Goal: Communication & Community: Share content

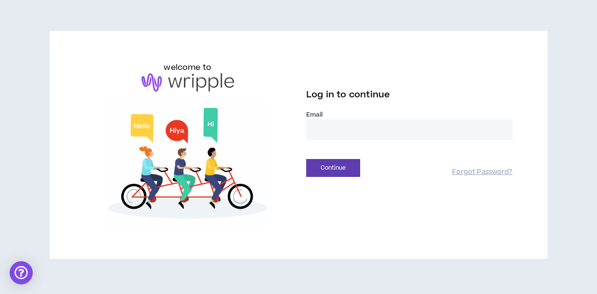
type input "**********"
click at [333, 168] on button "Continue" at bounding box center [333, 168] width 54 height 18
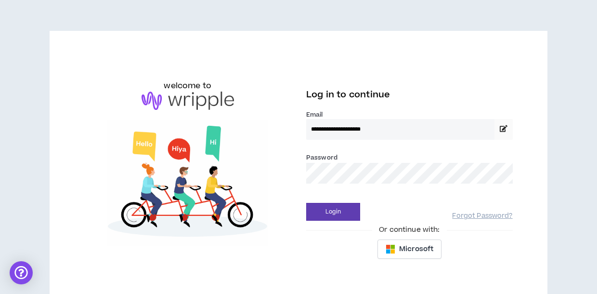
click at [333, 211] on button "Login" at bounding box center [333, 212] width 54 height 18
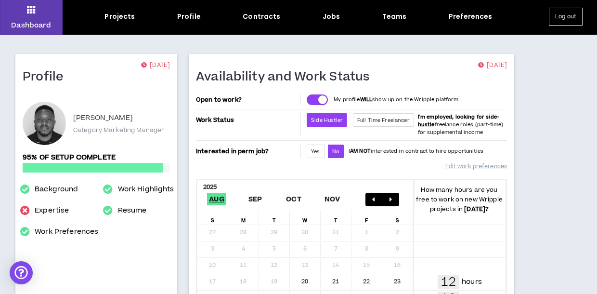
scroll to position [29, 0]
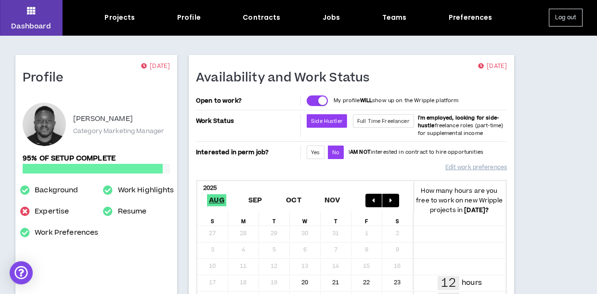
click at [266, 24] on div "Dashboard Projects Profile Contracts Jobs Teams Preferences Log out" at bounding box center [298, 18] width 597 height 36
click at [119, 16] on div "Projects" at bounding box center [120, 18] width 30 height 10
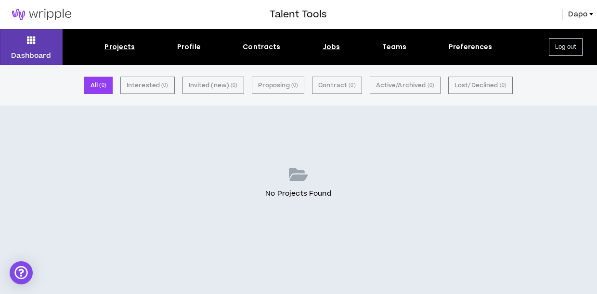
click at [331, 49] on div "Jobs" at bounding box center [332, 47] width 18 height 10
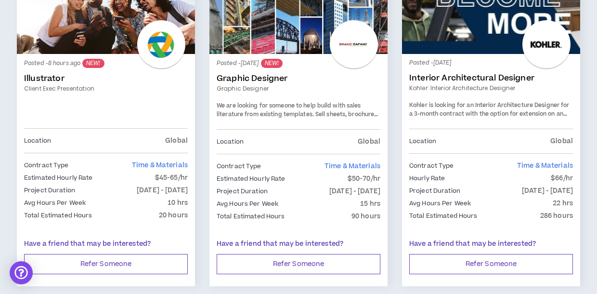
scroll to position [153, 0]
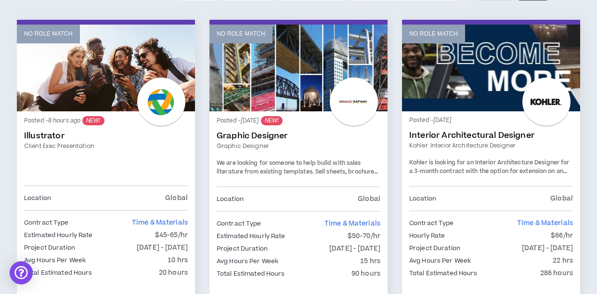
click at [164, 101] on div at bounding box center [161, 102] width 48 height 48
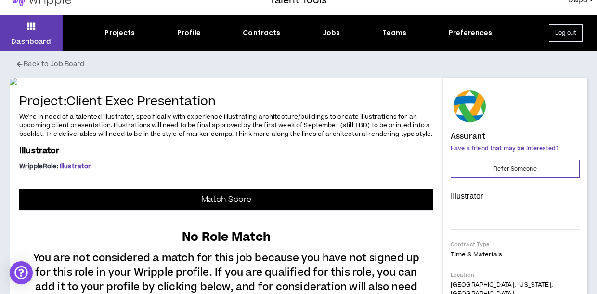
scroll to position [29, 0]
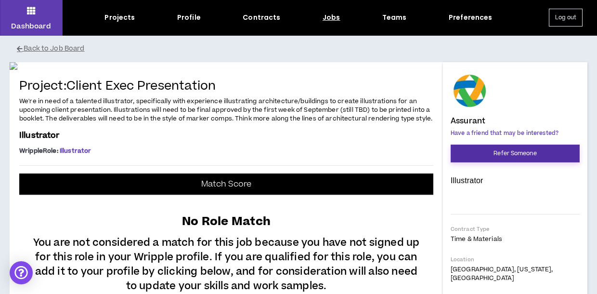
click at [550, 157] on button "Refer Someone" at bounding box center [515, 154] width 129 height 18
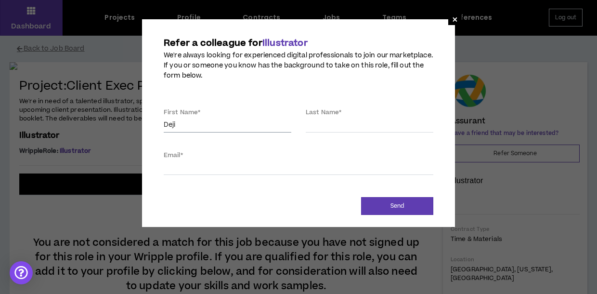
type input "Deji"
type input "Adejuyigbe"
click at [320, 151] on div "Email *" at bounding box center [299, 162] width 270 height 25
type input "d"
paste input "[EMAIL_ADDRESS][DOMAIN_NAME]"
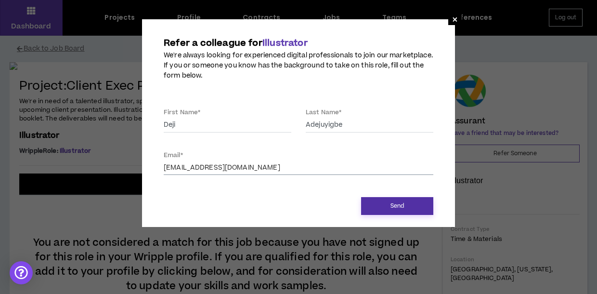
type input "[EMAIL_ADDRESS][DOMAIN_NAME]"
click at [395, 200] on button "Send" at bounding box center [397, 206] width 72 height 18
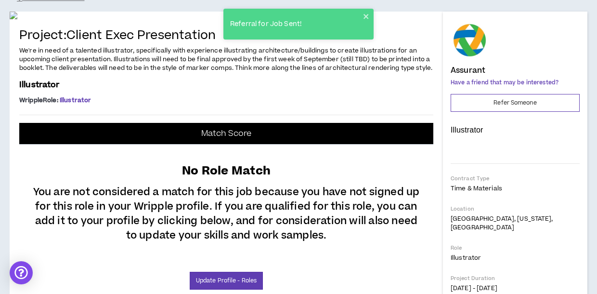
scroll to position [232, 0]
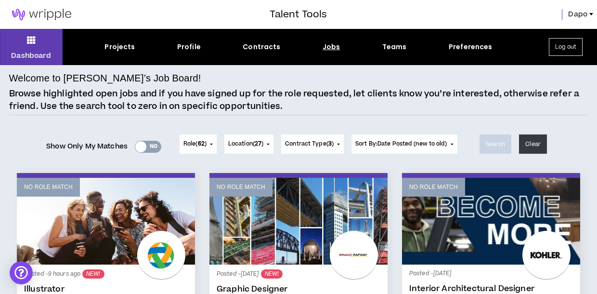
click at [153, 147] on div "Yes No" at bounding box center [148, 147] width 26 height 12
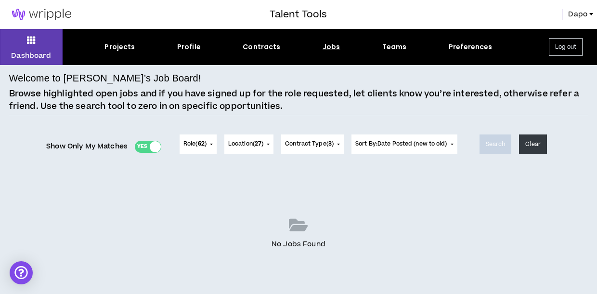
click at [144, 147] on div "Yes No" at bounding box center [148, 147] width 26 height 12
